Goal: Task Accomplishment & Management: Manage account settings

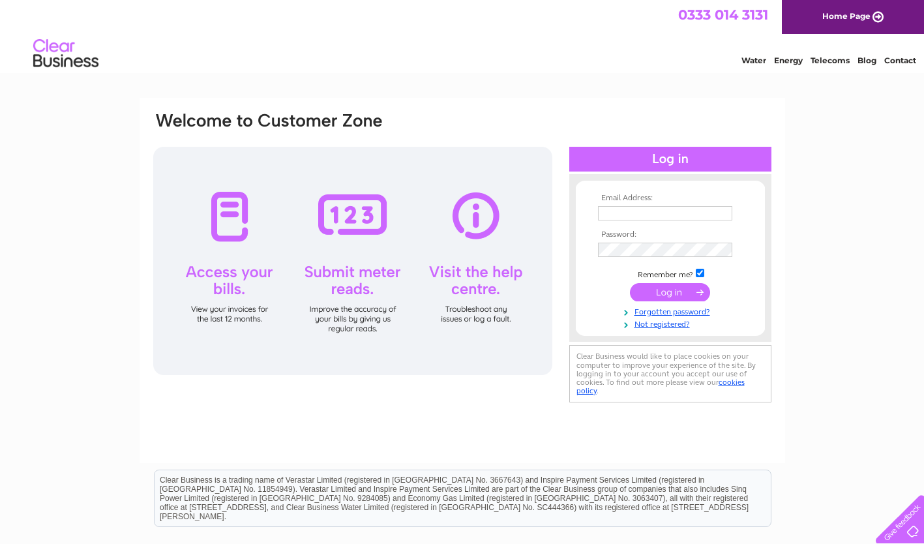
type input "dhanson@georgehansonltd.co.uk"
click at [652, 288] on input "submit" at bounding box center [670, 292] width 80 height 18
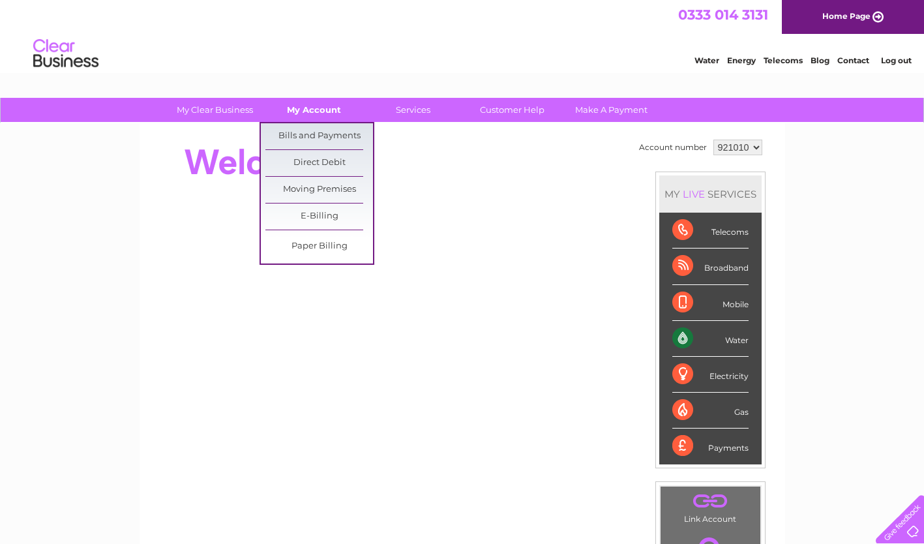
click at [321, 110] on link "My Account" at bounding box center [314, 110] width 108 height 24
click at [312, 130] on link "Bills and Payments" at bounding box center [319, 136] width 108 height 26
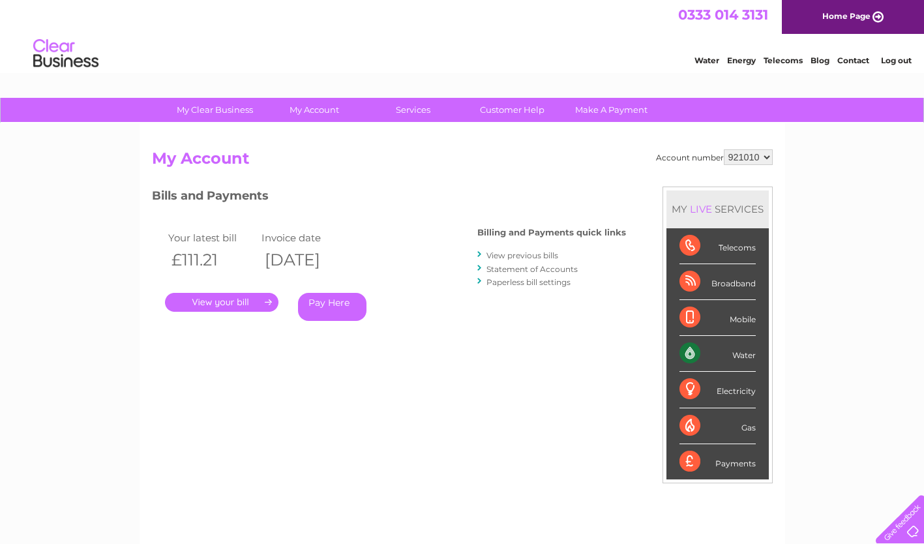
click at [258, 296] on link "." at bounding box center [221, 302] width 113 height 19
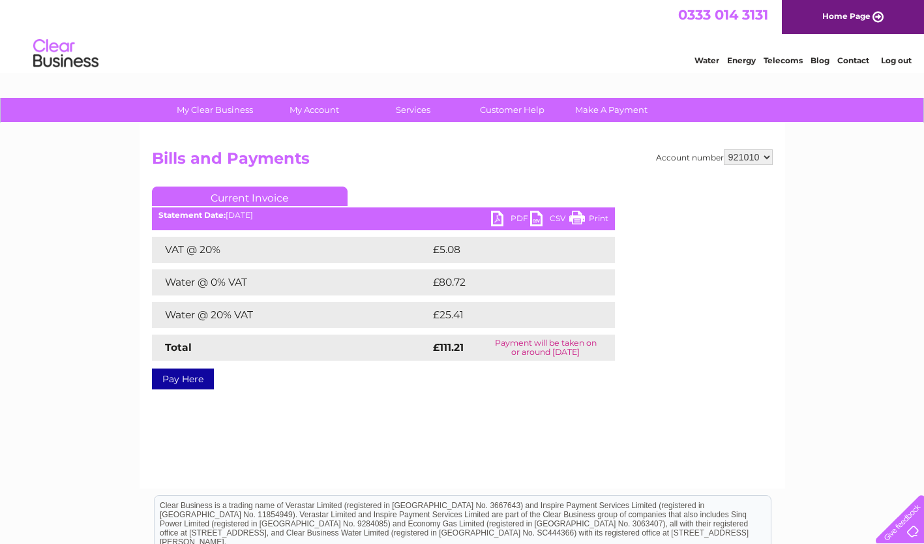
click at [494, 216] on link "PDF" at bounding box center [510, 220] width 39 height 19
